Goal: Task Accomplishment & Management: Use online tool/utility

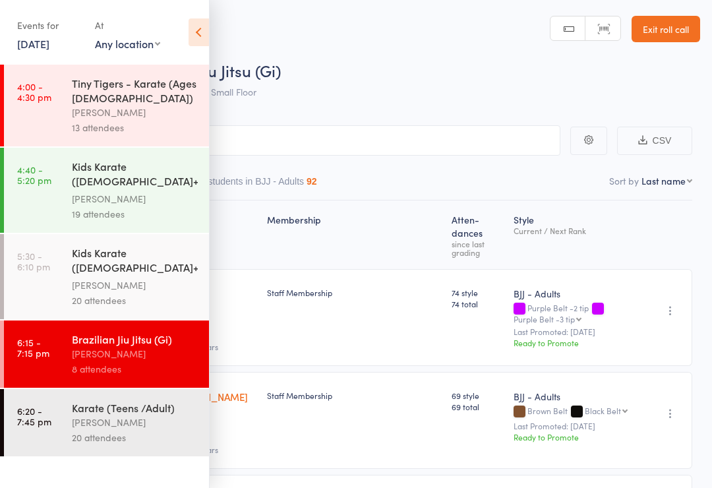
click at [49, 42] on link "[DATE]" at bounding box center [33, 43] width 32 height 15
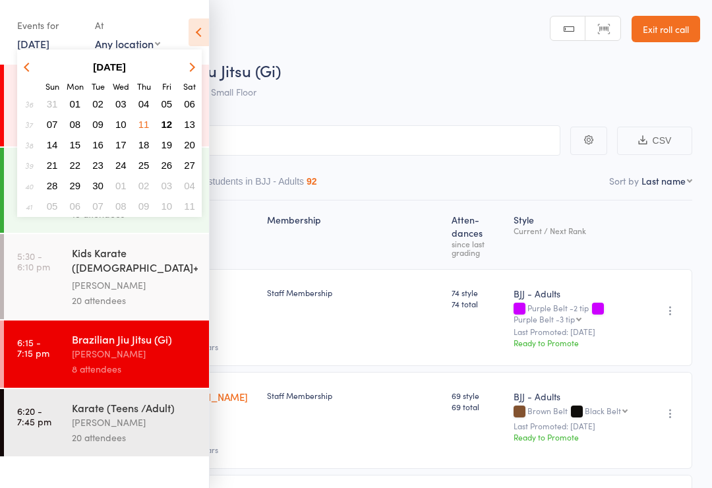
scroll to position [1, 0]
click at [163, 133] on button "12" at bounding box center [167, 124] width 20 height 18
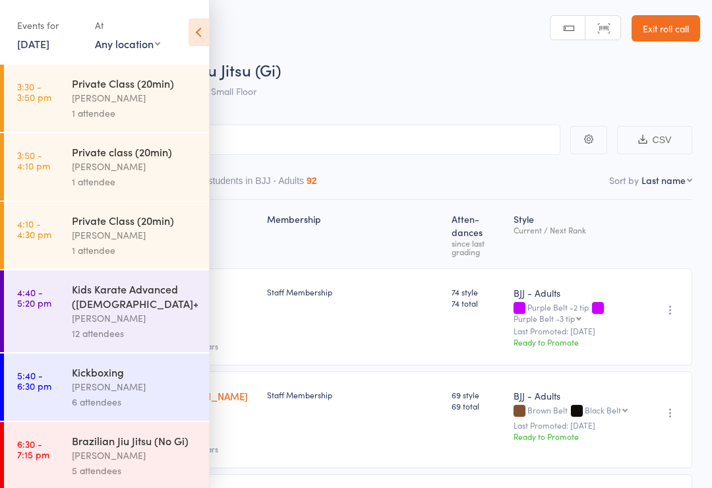
click at [149, 96] on div "[PERSON_NAME]" at bounding box center [135, 97] width 126 height 15
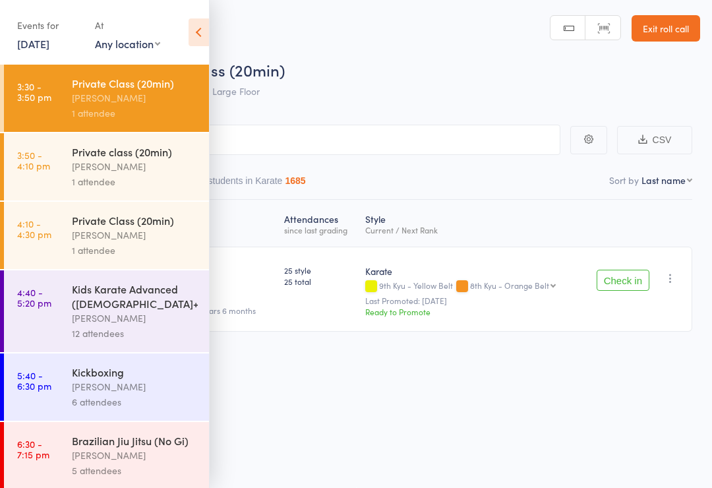
click at [208, 40] on icon at bounding box center [199, 32] width 20 height 28
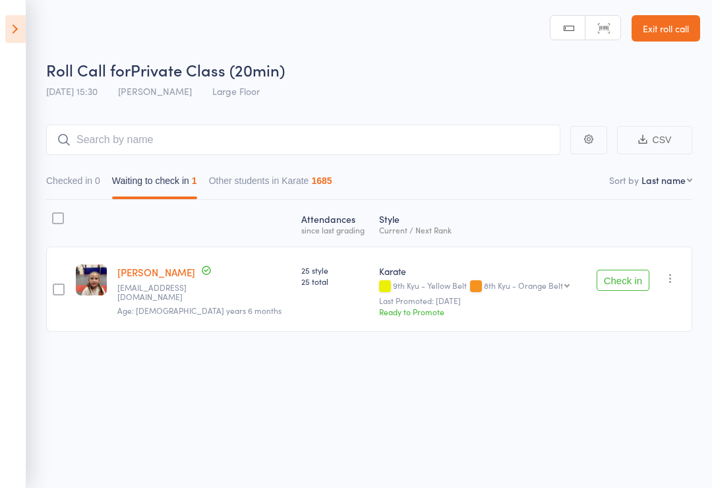
click at [618, 282] on button "Check in" at bounding box center [623, 280] width 53 height 21
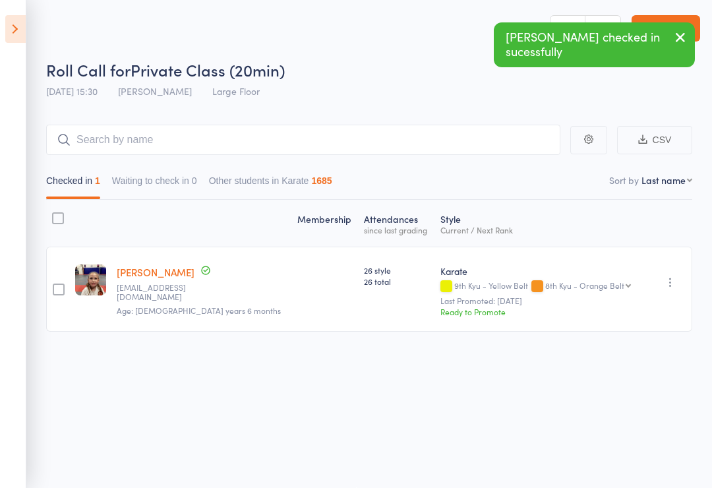
click at [9, 29] on icon at bounding box center [15, 29] width 20 height 28
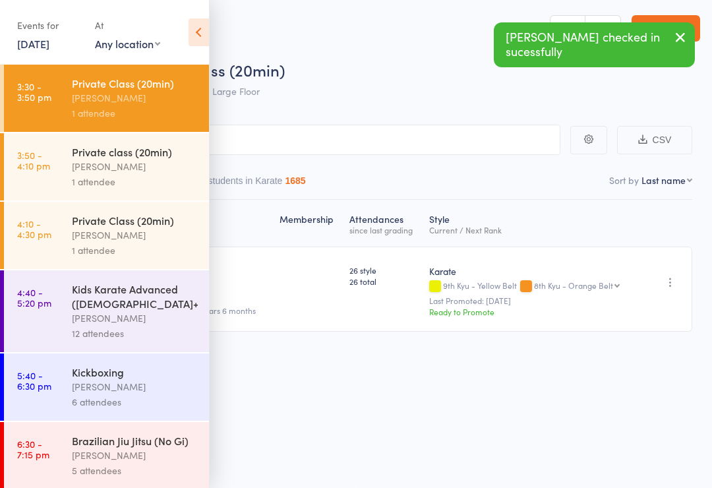
click at [181, 147] on div "Private class (20min)" at bounding box center [135, 151] width 126 height 15
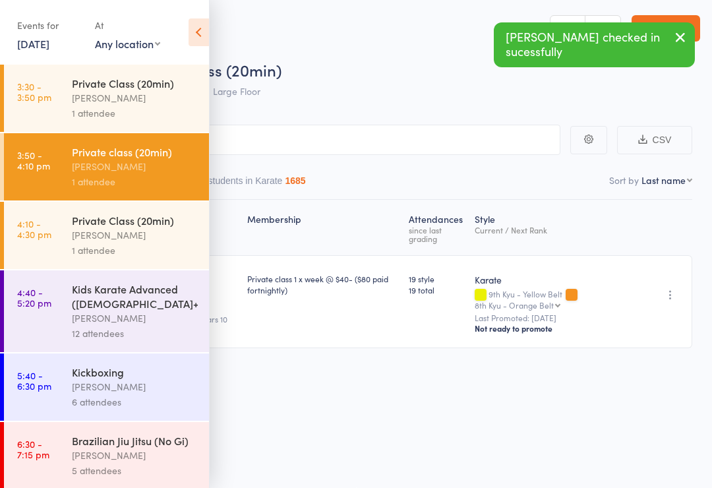
click at [217, 29] on header "Roll Call for Private class (20min) [DATE] 15:50 [PERSON_NAME] Large Floor Manu…" at bounding box center [356, 51] width 712 height 105
click at [200, 19] on icon at bounding box center [199, 32] width 20 height 28
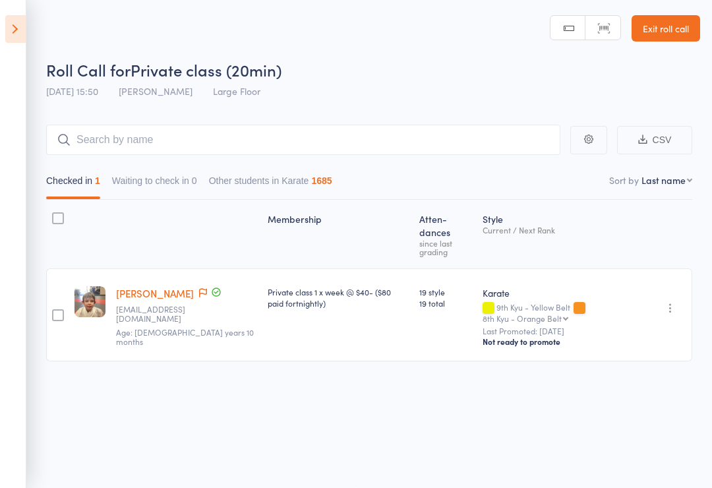
click at [20, 40] on icon at bounding box center [15, 29] width 20 height 28
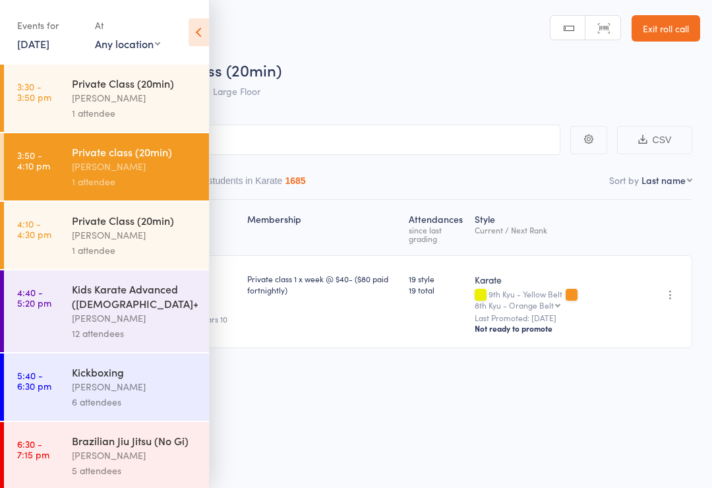
click at [155, 185] on div "1 attendee" at bounding box center [135, 181] width 126 height 15
click at [149, 240] on div "[PERSON_NAME]" at bounding box center [135, 234] width 126 height 15
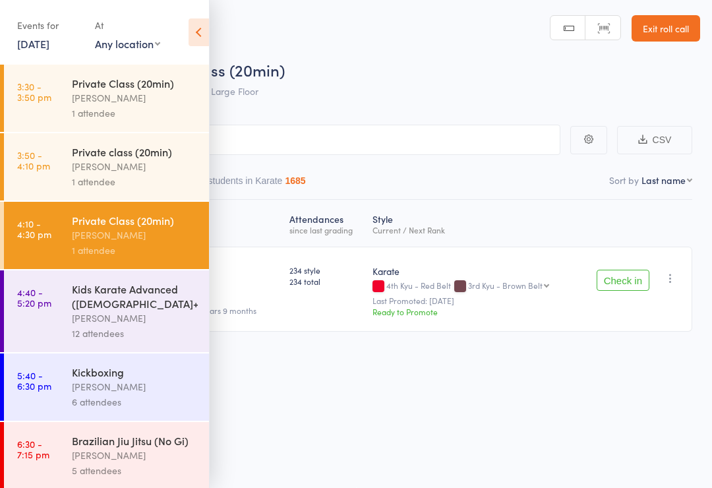
click at [192, 34] on icon at bounding box center [199, 32] width 20 height 28
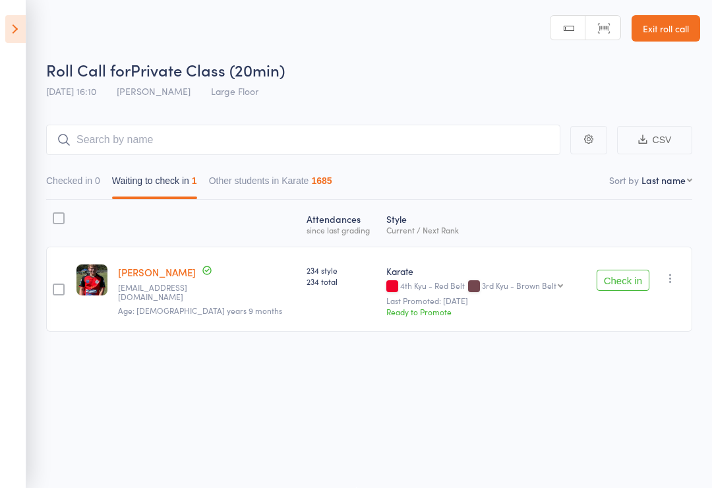
click at [645, 274] on button "Check in" at bounding box center [623, 280] width 53 height 21
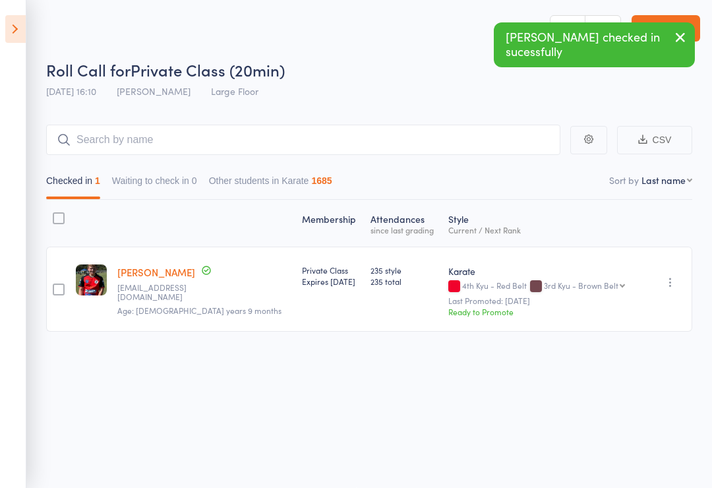
click at [20, 42] on icon at bounding box center [15, 29] width 20 height 28
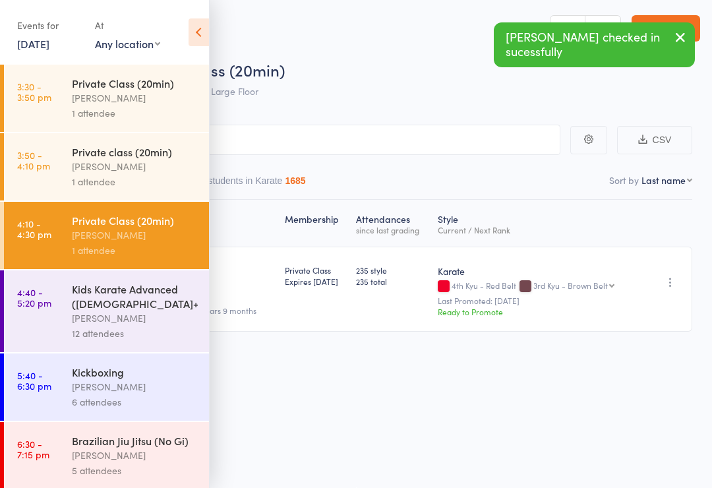
click at [144, 306] on div "Kids Karate Advanced ([DEMOGRAPHIC_DATA]+)" at bounding box center [135, 296] width 126 height 29
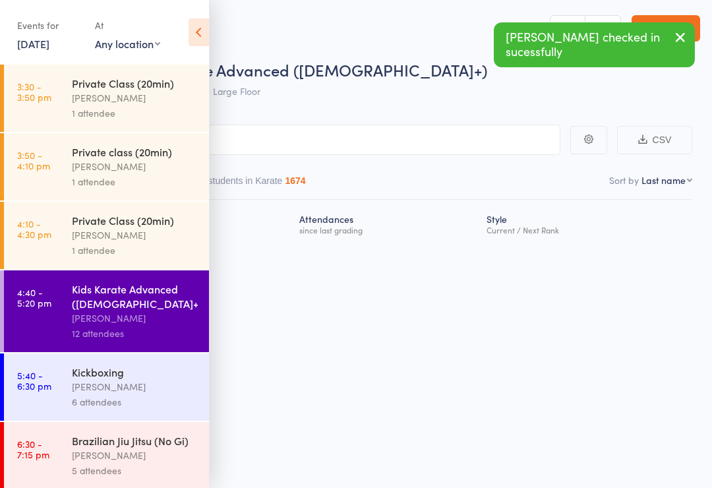
click at [200, 24] on icon at bounding box center [199, 32] width 20 height 28
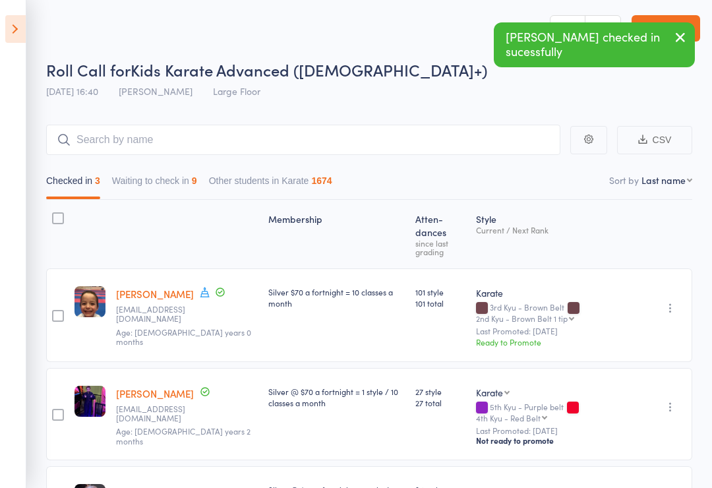
click at [188, 193] on button "Waiting to check in 9" at bounding box center [154, 184] width 85 height 30
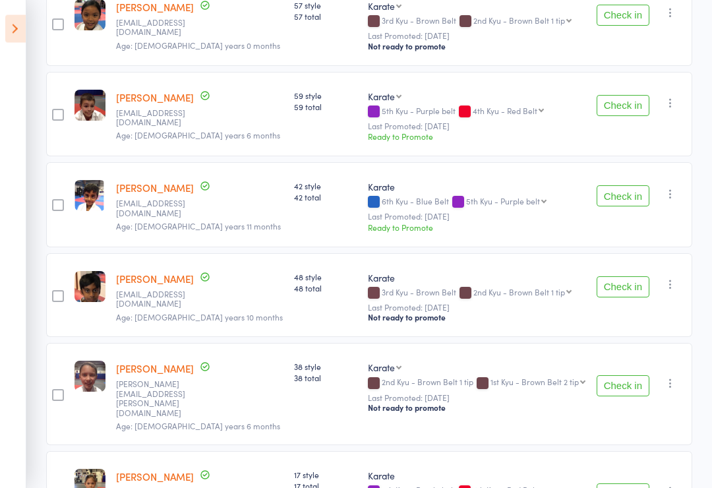
scroll to position [334, 0]
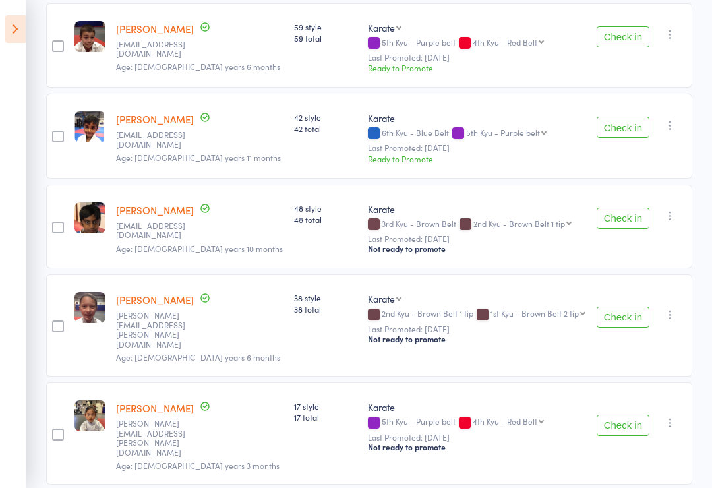
click at [630, 316] on button "Check in" at bounding box center [623, 317] width 53 height 21
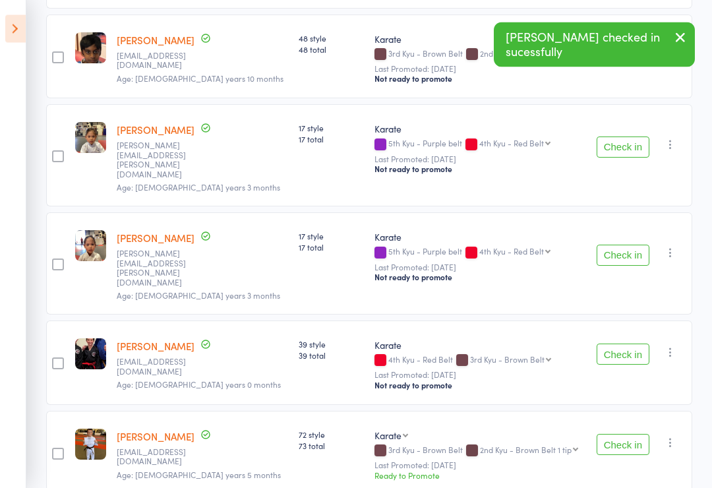
scroll to position [504, 0]
click at [619, 344] on button "Check in" at bounding box center [623, 354] width 53 height 21
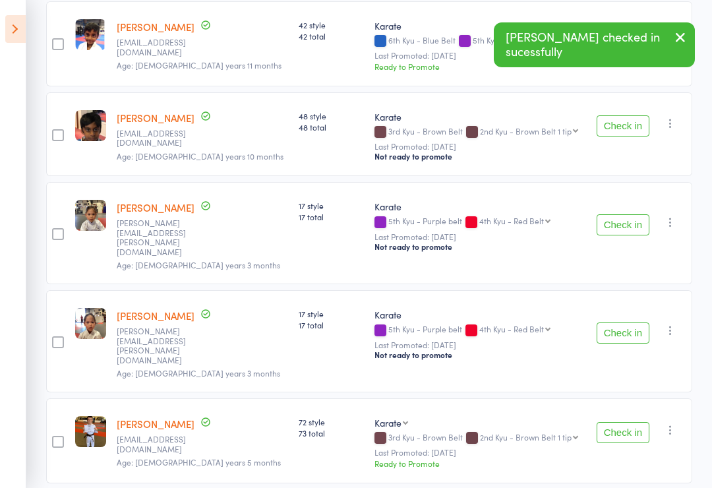
click at [626, 422] on button "Check in" at bounding box center [623, 432] width 53 height 21
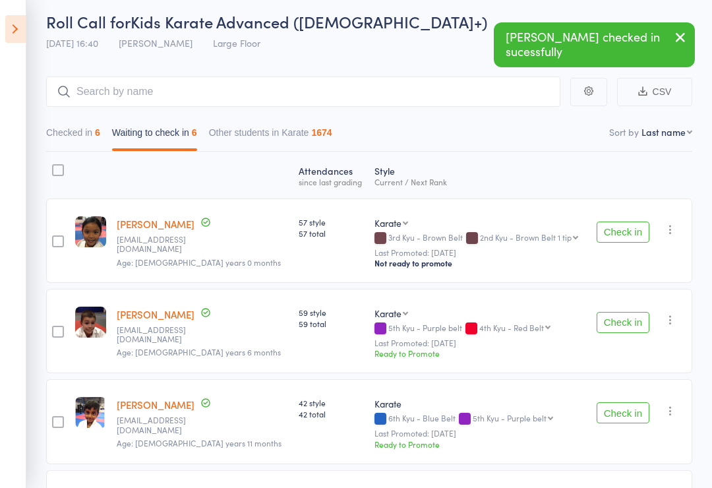
scroll to position [49, 0]
click at [51, 132] on button "Checked in 6" at bounding box center [73, 135] width 54 height 30
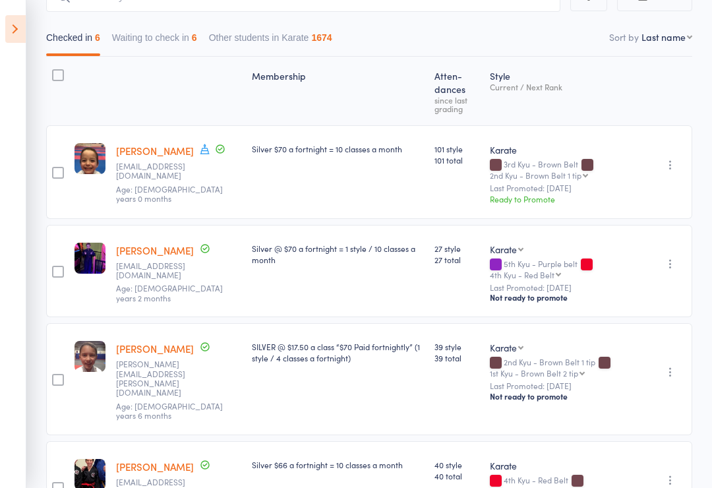
scroll to position [95, 0]
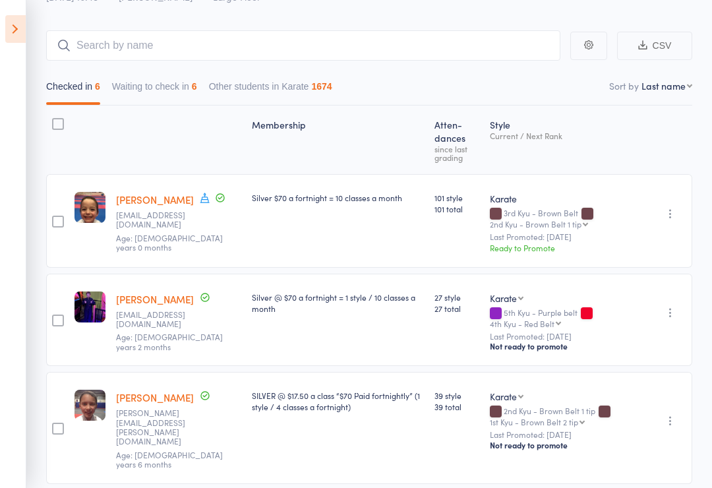
click at [139, 102] on button "Waiting to check in 6" at bounding box center [154, 89] width 85 height 30
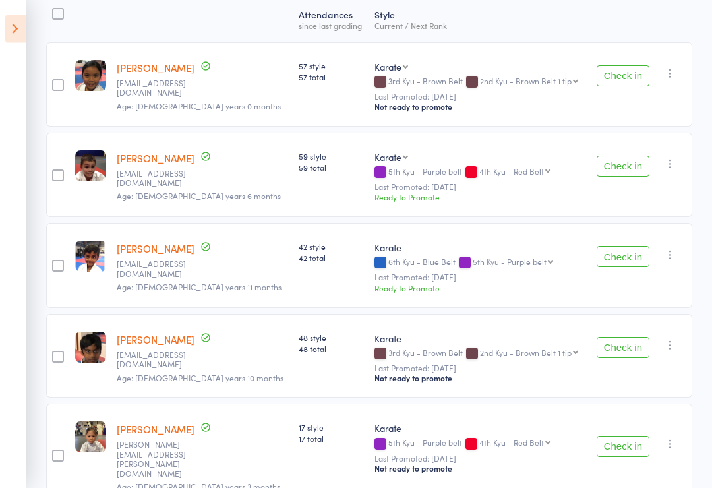
scroll to position [204, 0]
click at [618, 262] on button "Check in" at bounding box center [623, 257] width 53 height 21
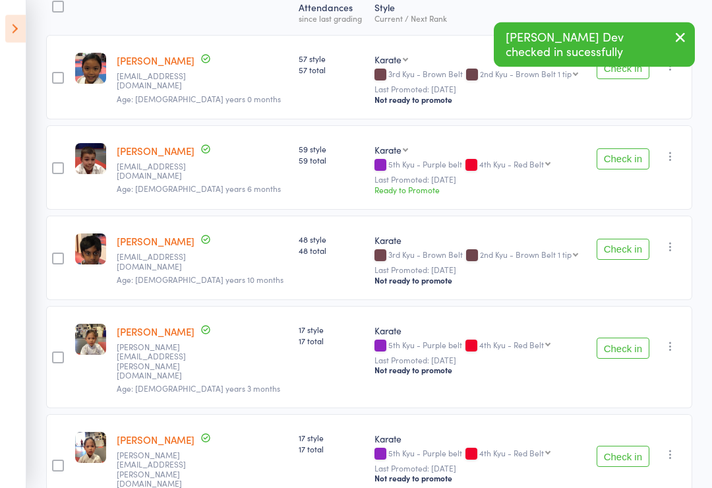
scroll to position [246, 0]
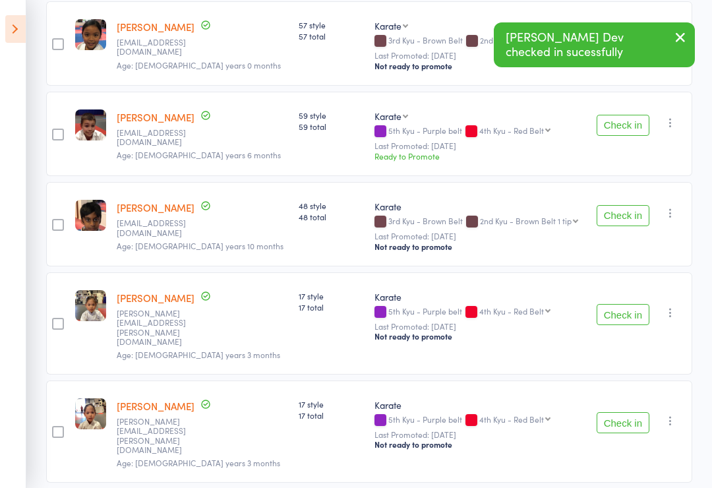
click at [635, 310] on button "Check in" at bounding box center [623, 314] width 53 height 21
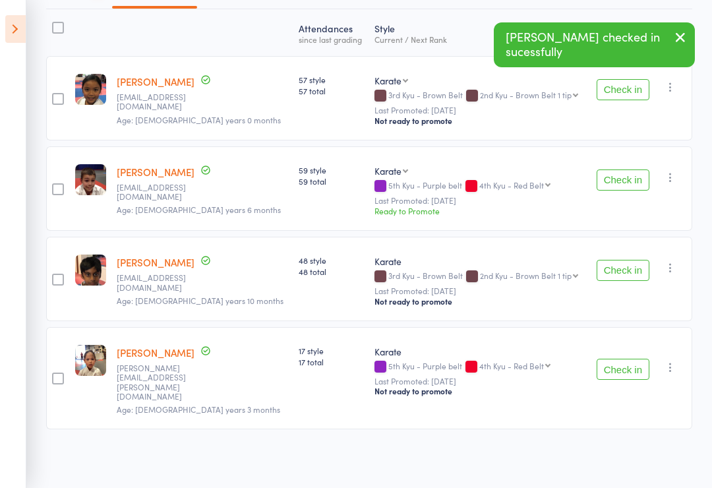
scroll to position [156, 0]
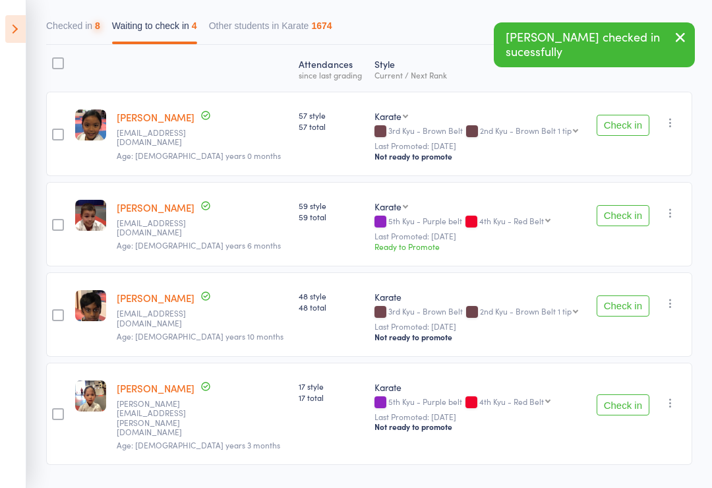
click at [629, 399] on button "Check in" at bounding box center [623, 404] width 53 height 21
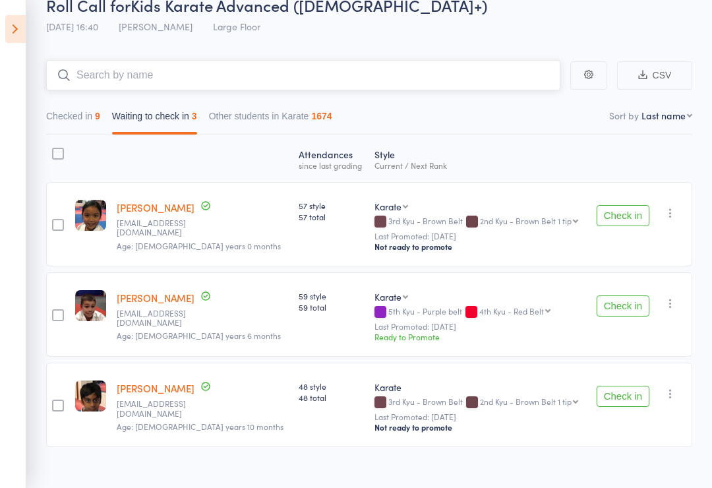
click at [282, 82] on input "search" at bounding box center [303, 75] width 514 height 30
click at [62, 134] on button "Checked in 9" at bounding box center [73, 119] width 54 height 30
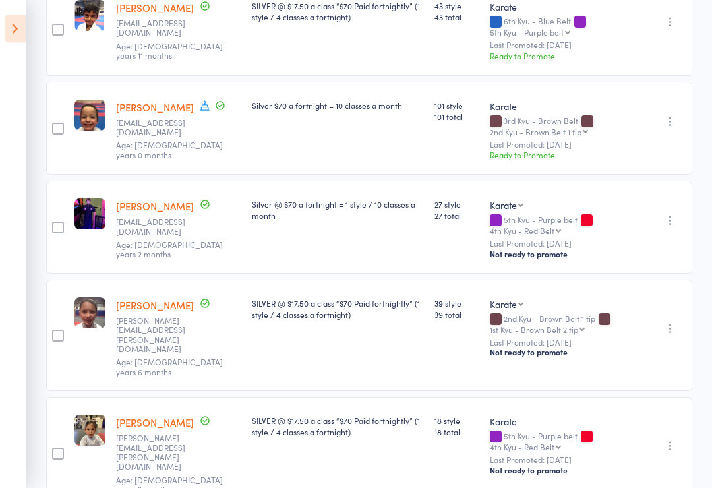
scroll to position [0, 0]
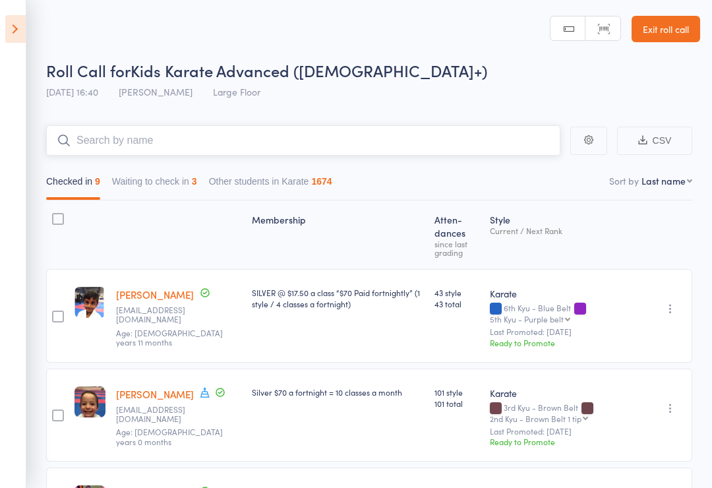
click at [432, 143] on input "search" at bounding box center [303, 140] width 514 height 30
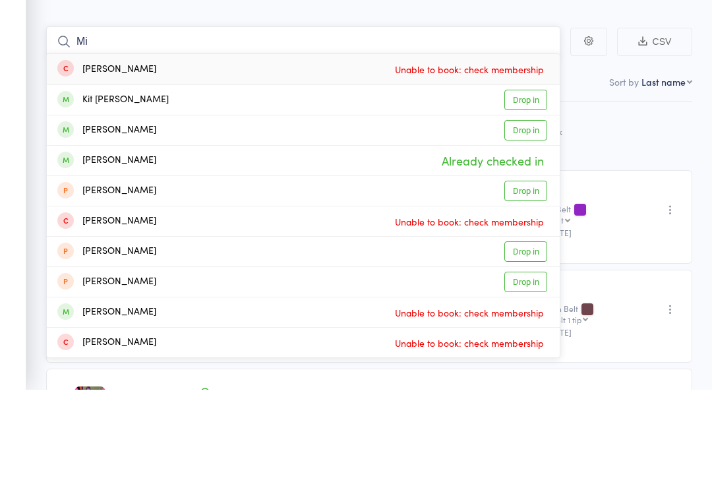
type input "M"
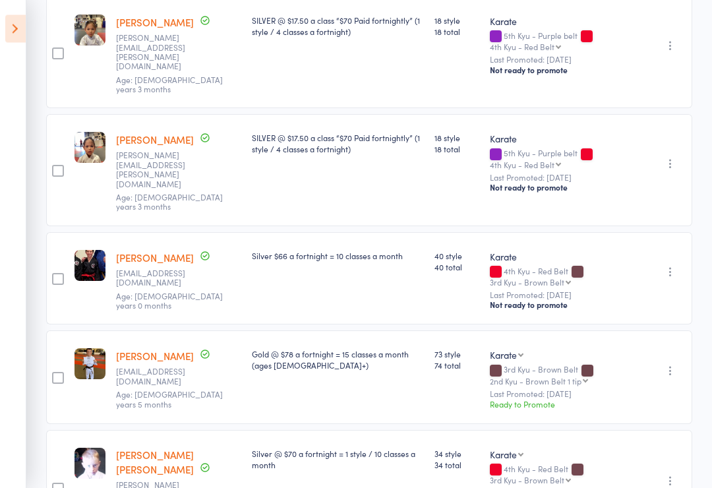
scroll to position [707, 0]
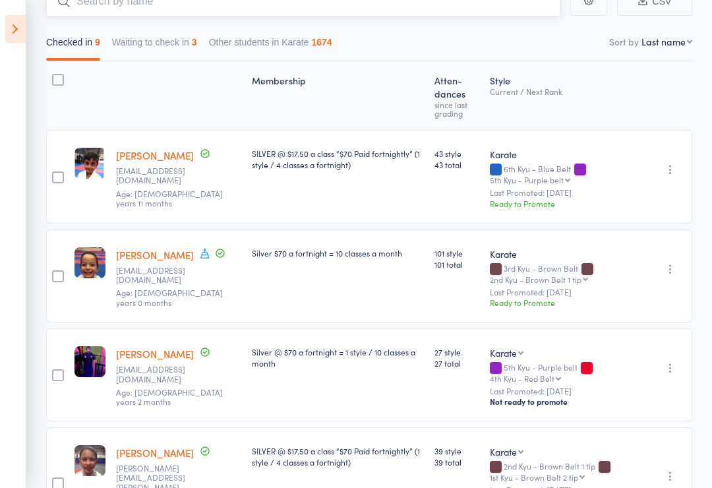
click at [162, 59] on button "Waiting to check in 3" at bounding box center [154, 45] width 85 height 30
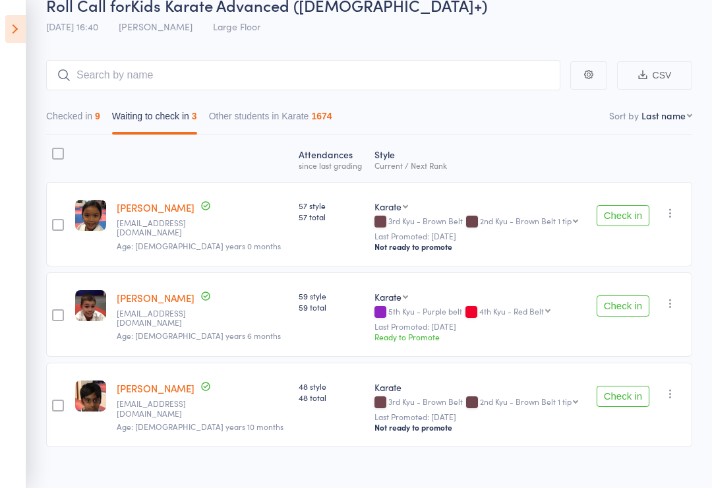
click at [634, 203] on div "Check in Check in Send message Add Note Remove [PERSON_NAME] absent" at bounding box center [641, 224] width 104 height 84
click at [637, 218] on button "Check in" at bounding box center [623, 215] width 53 height 21
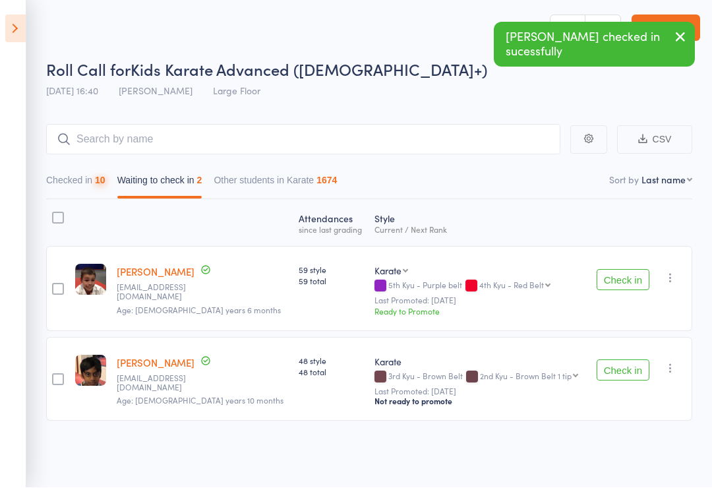
scroll to position [9, 0]
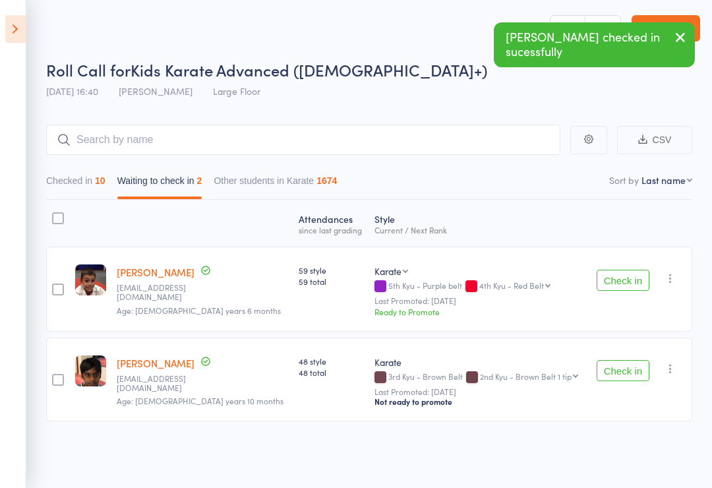
click at [13, 42] on icon at bounding box center [15, 29] width 20 height 28
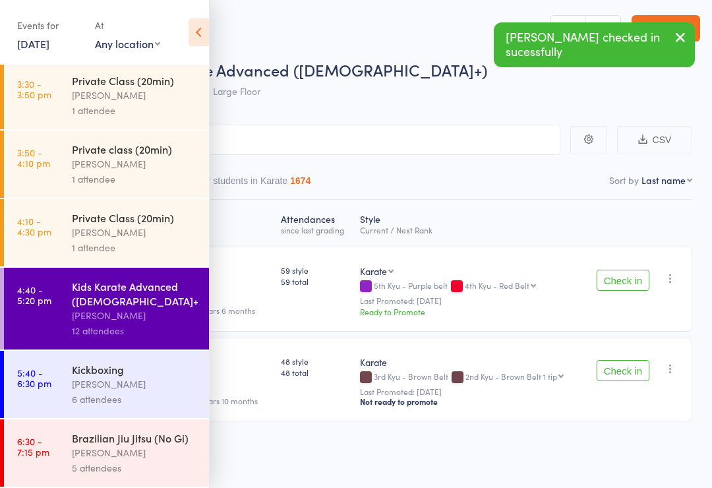
scroll to position [12, 0]
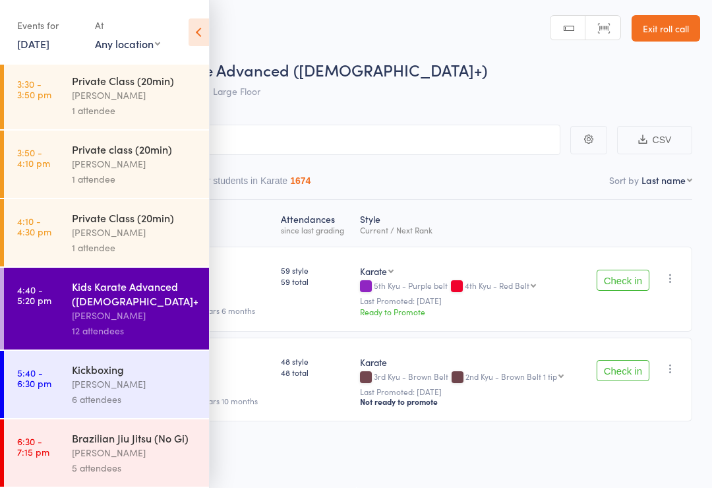
click at [204, 40] on icon at bounding box center [199, 32] width 20 height 28
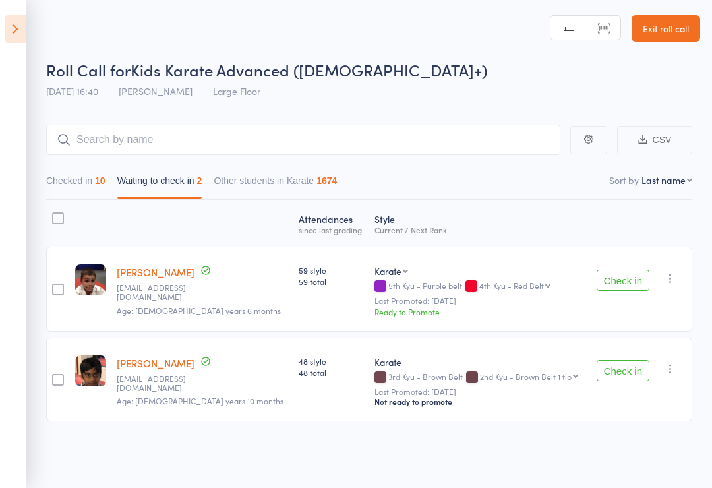
click at [626, 371] on button "Check in" at bounding box center [623, 370] width 53 height 21
